Goal: Find specific page/section

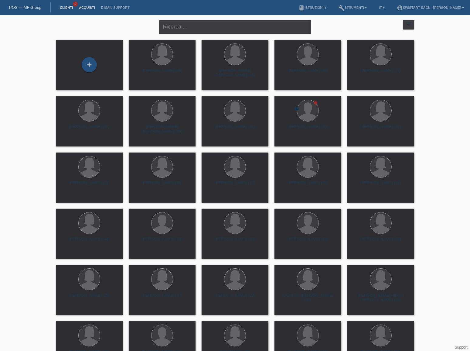
click at [84, 9] on link "Acquisti" at bounding box center [87, 8] width 22 height 4
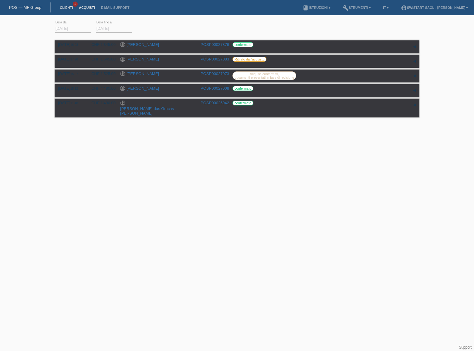
click at [69, 9] on link "Clienti" at bounding box center [66, 8] width 19 height 4
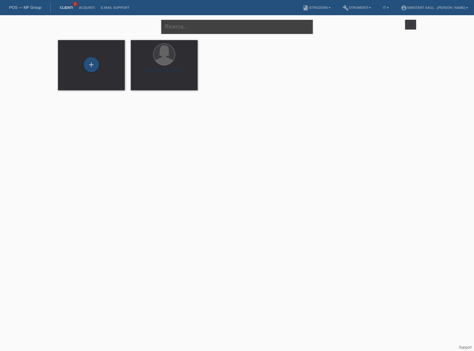
click at [214, 26] on input "text" at bounding box center [237, 27] width 152 height 14
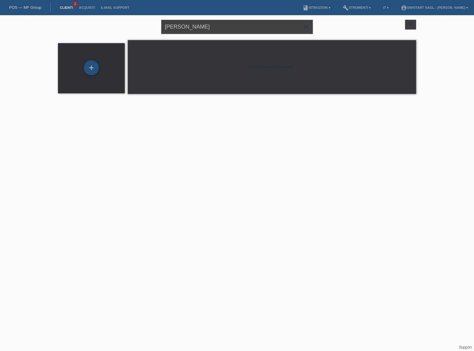
drag, startPoint x: 174, startPoint y: 26, endPoint x: 203, endPoint y: 26, distance: 28.8
click at [203, 26] on input "giannella" at bounding box center [237, 27] width 152 height 14
type input "gianella"
click at [308, 26] on icon "close" at bounding box center [306, 26] width 7 height 7
